Goal: Information Seeking & Learning: Learn about a topic

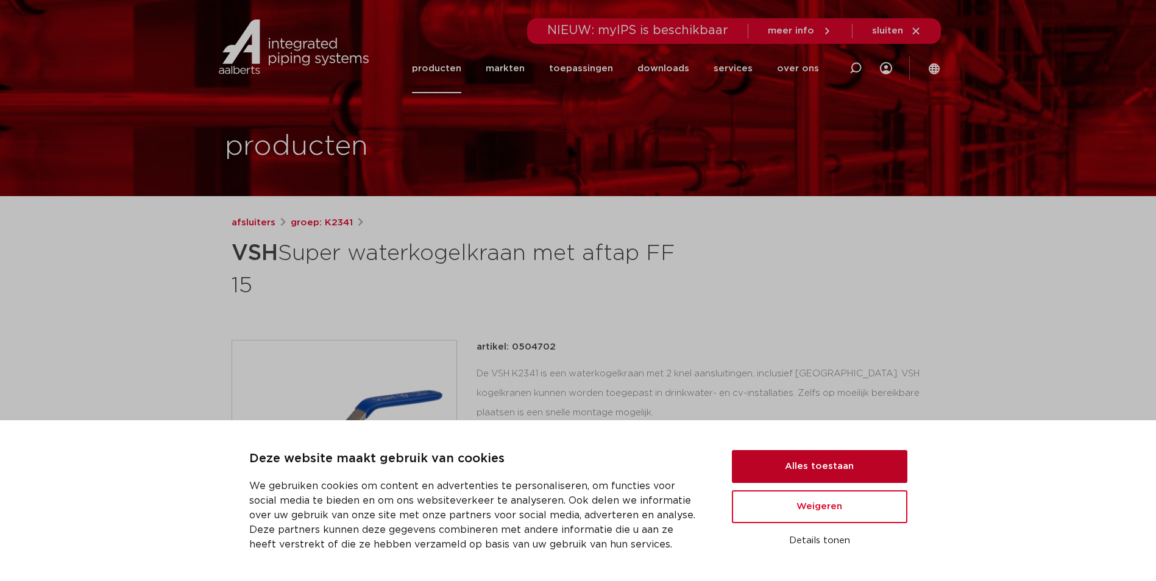
click at [803, 467] on button "Alles toestaan" at bounding box center [819, 466] width 175 height 33
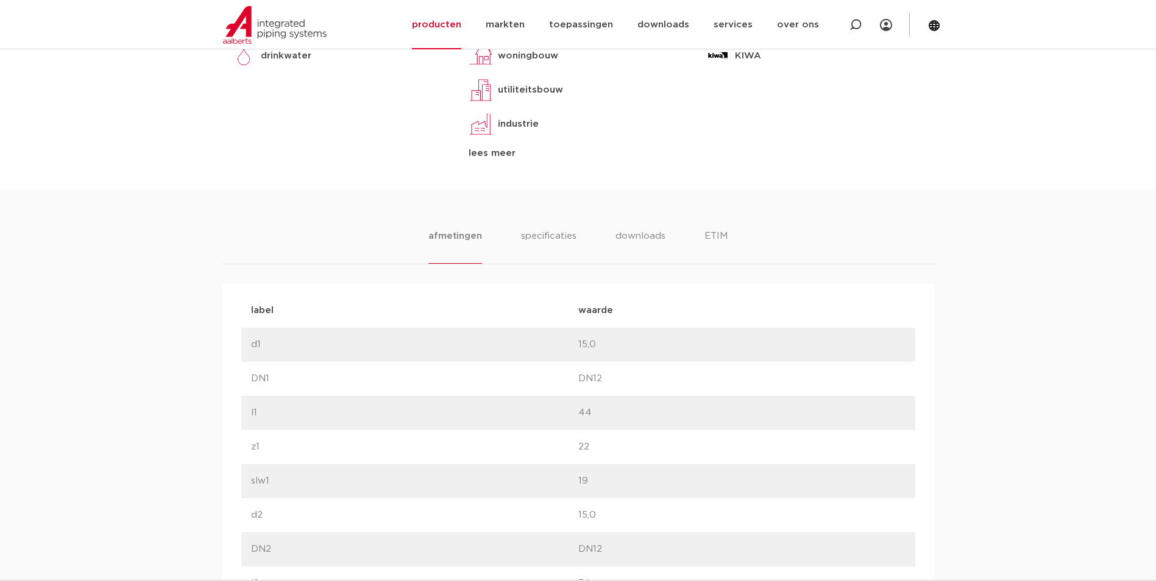
scroll to position [548, 0]
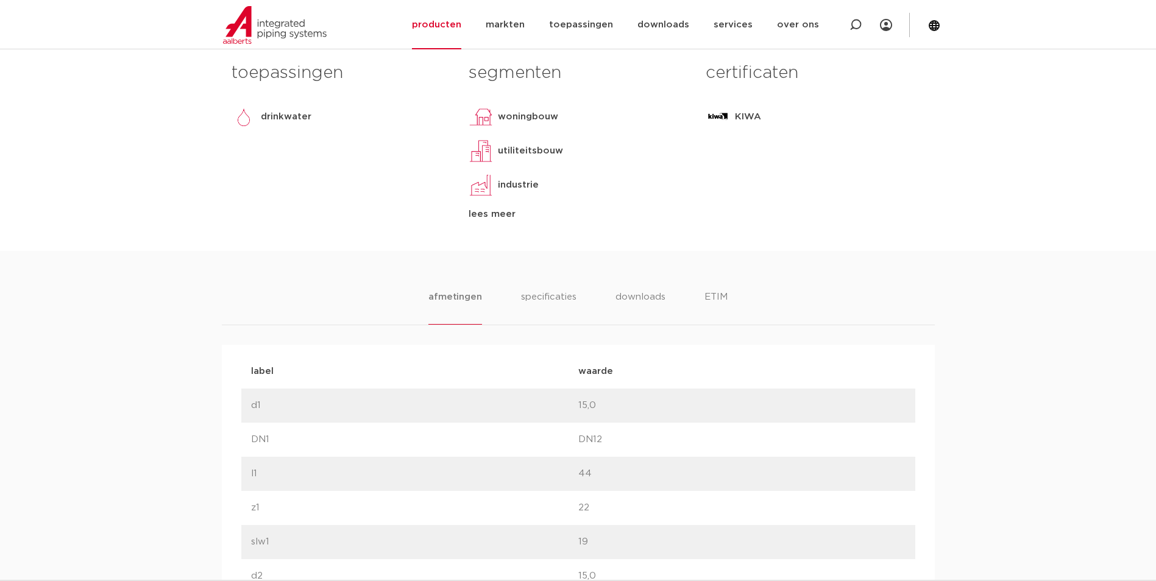
click at [459, 297] on li "afmetingen" at bounding box center [454, 307] width 53 height 35
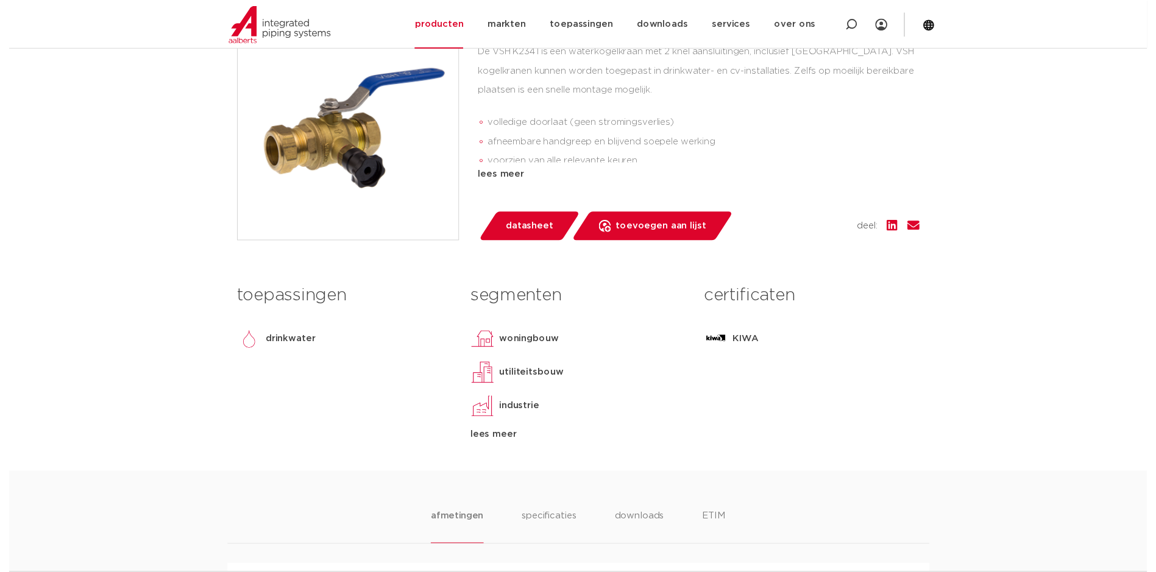
scroll to position [305, 0]
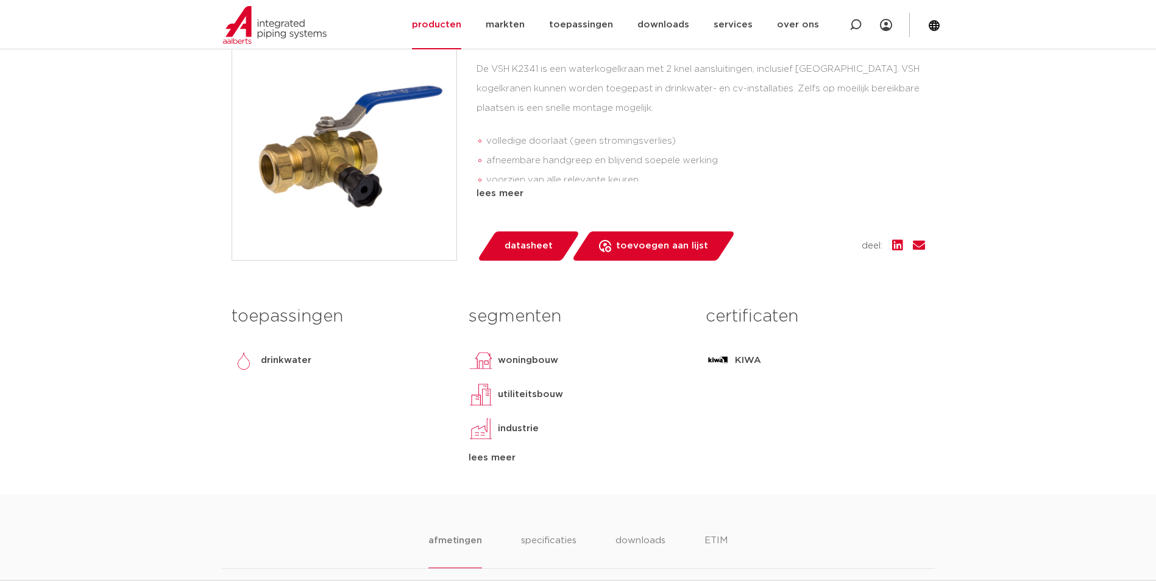
click at [525, 247] on span "datasheet" at bounding box center [528, 245] width 48 height 19
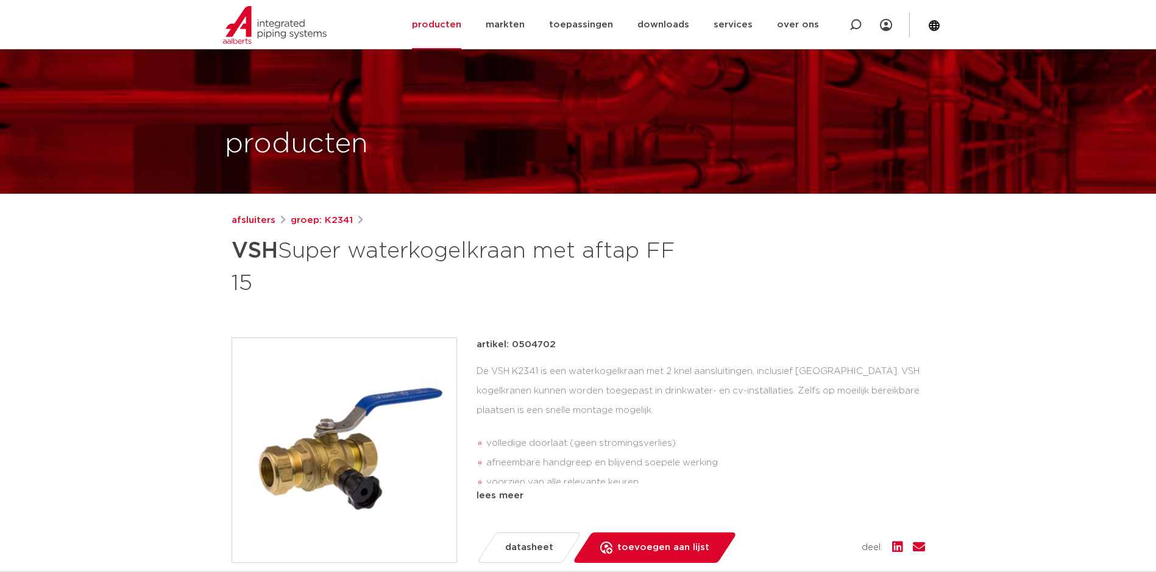
scroll to position [0, 0]
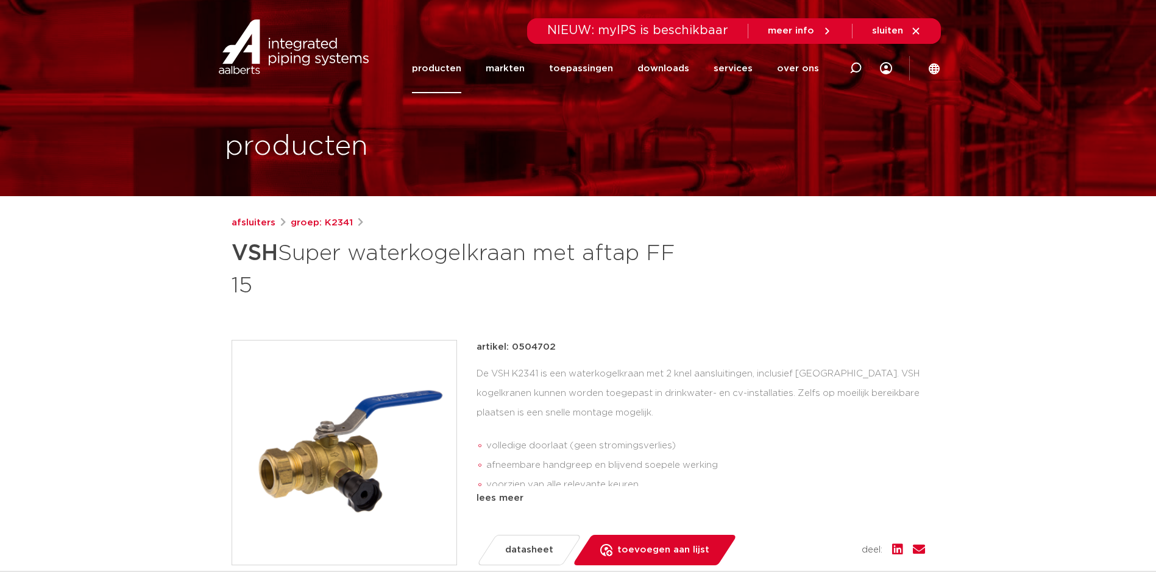
click at [447, 67] on link "producten" at bounding box center [436, 68] width 49 height 49
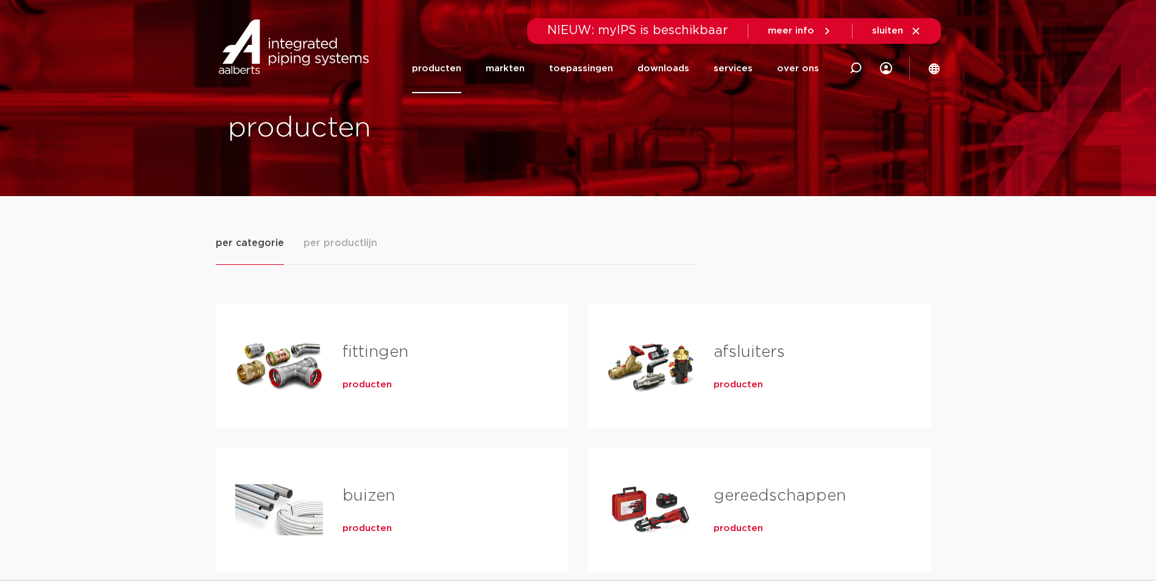
click at [740, 384] on span "producten" at bounding box center [737, 385] width 49 height 12
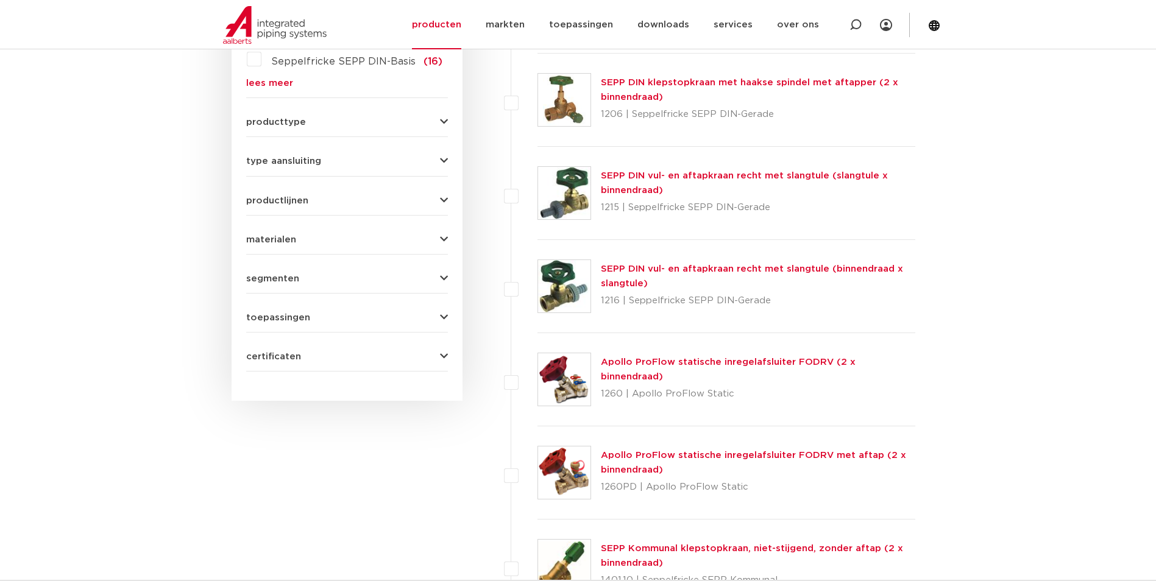
scroll to position [487, 0]
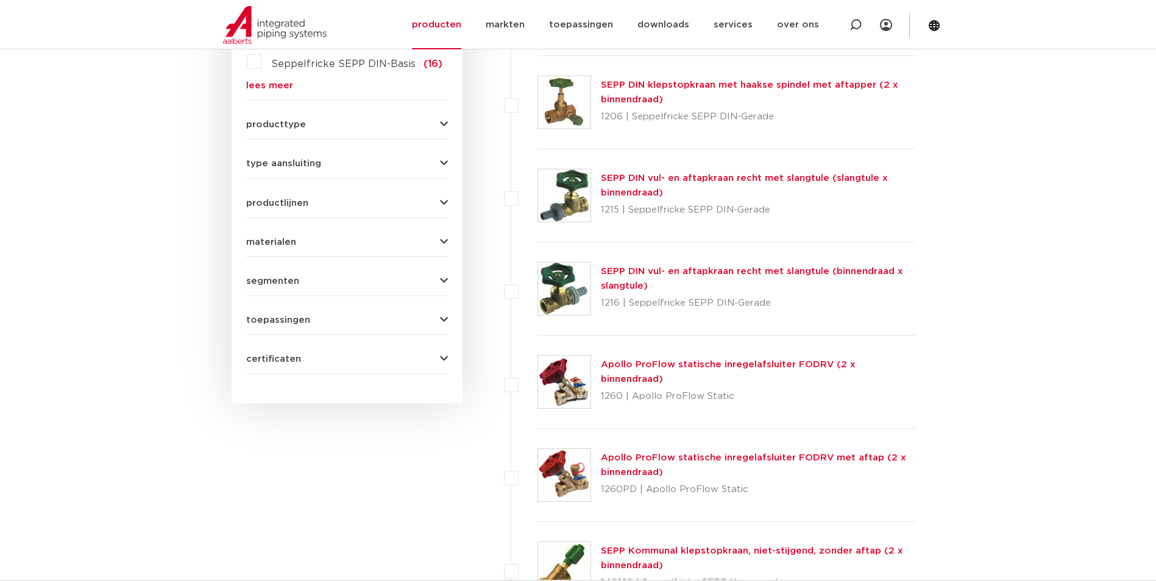
click at [656, 372] on link "Apollo ProFlow statische inregelafsluiter FODRV (2 x binnendraad)" at bounding box center [728, 372] width 255 height 24
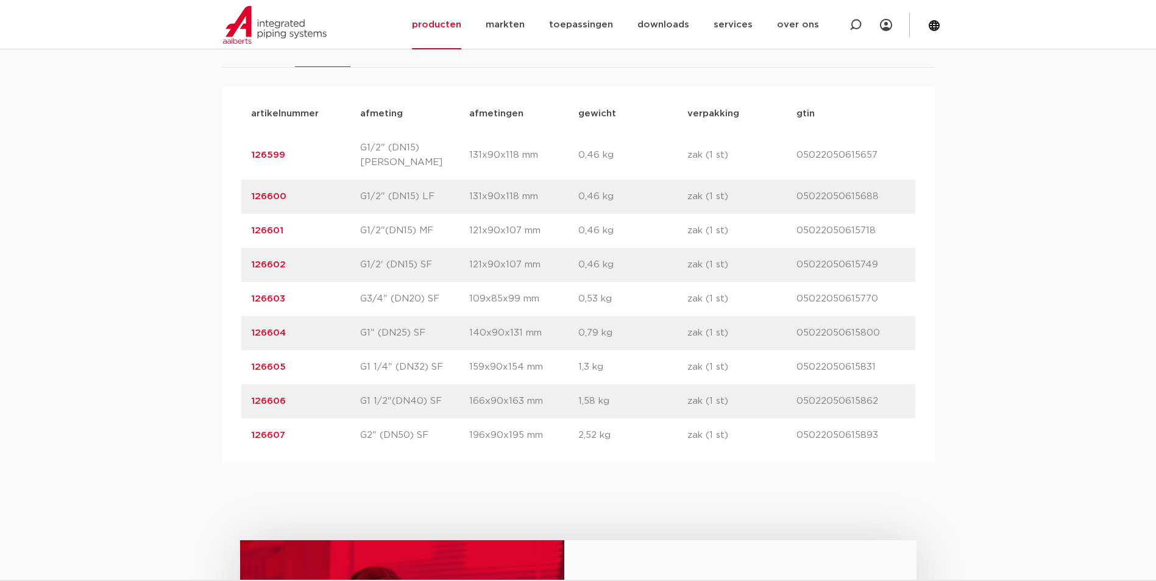
scroll to position [792, 0]
click at [269, 328] on link "126604" at bounding box center [268, 332] width 35 height 9
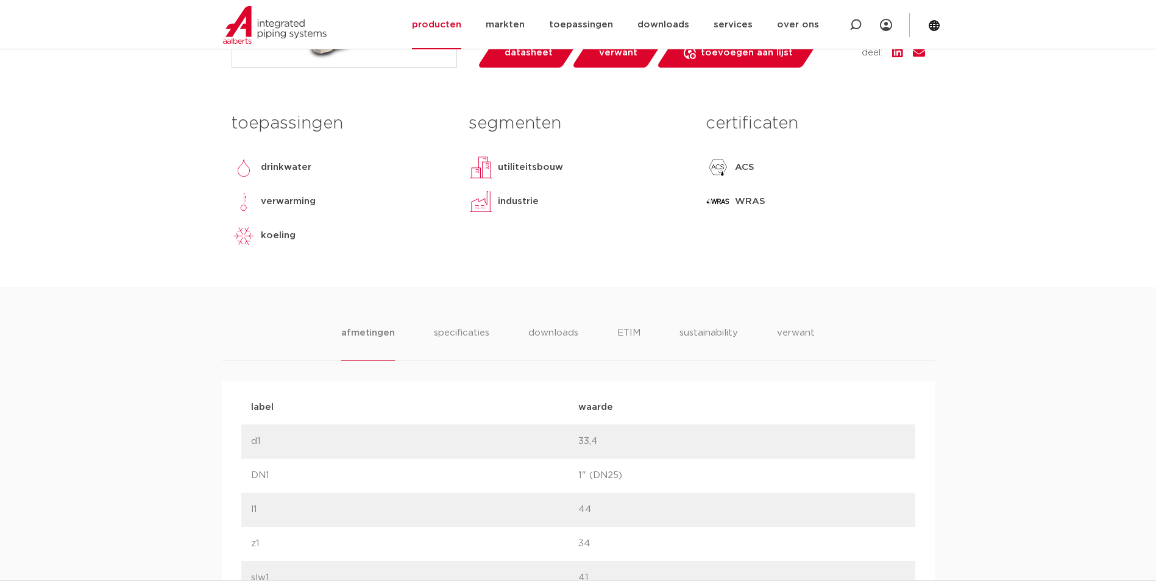
scroll to position [487, 0]
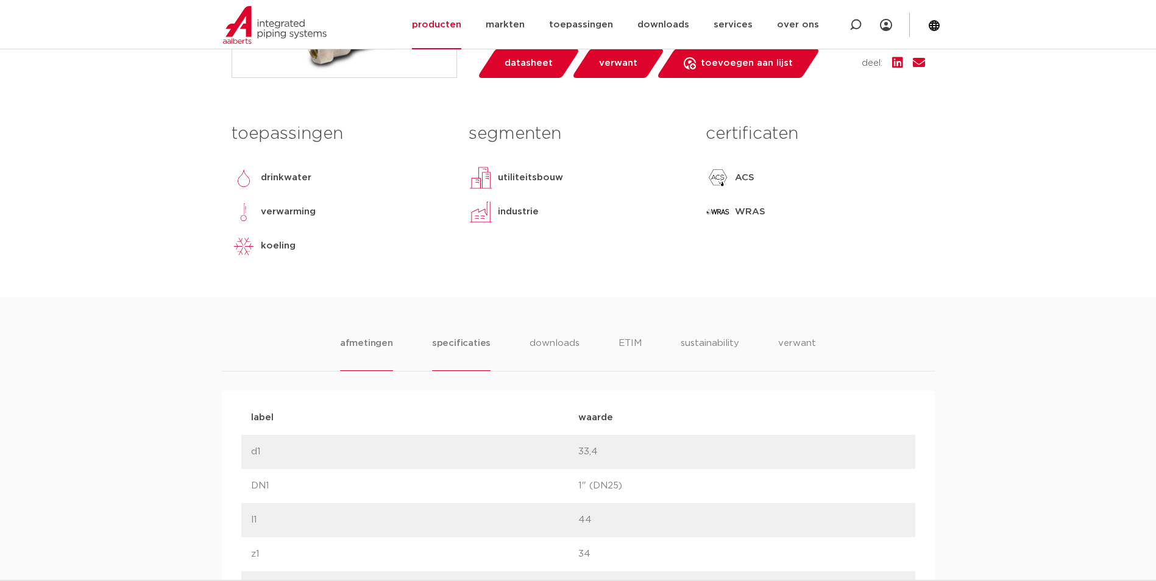
click at [459, 341] on li "specificaties" at bounding box center [461, 353] width 58 height 35
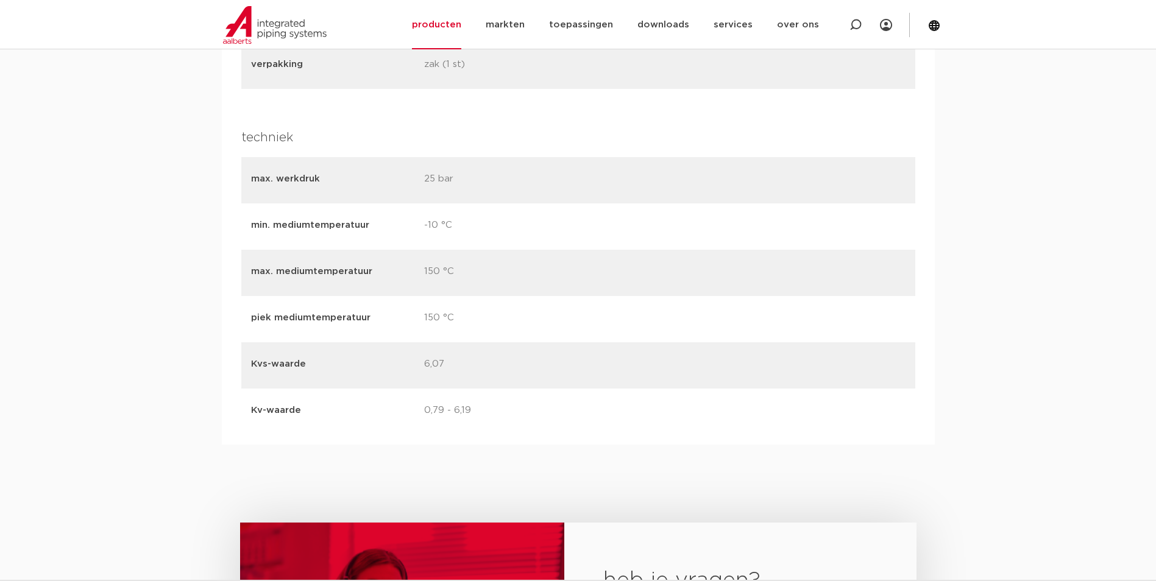
scroll to position [2132, 0]
